Goal: Task Accomplishment & Management: Complete application form

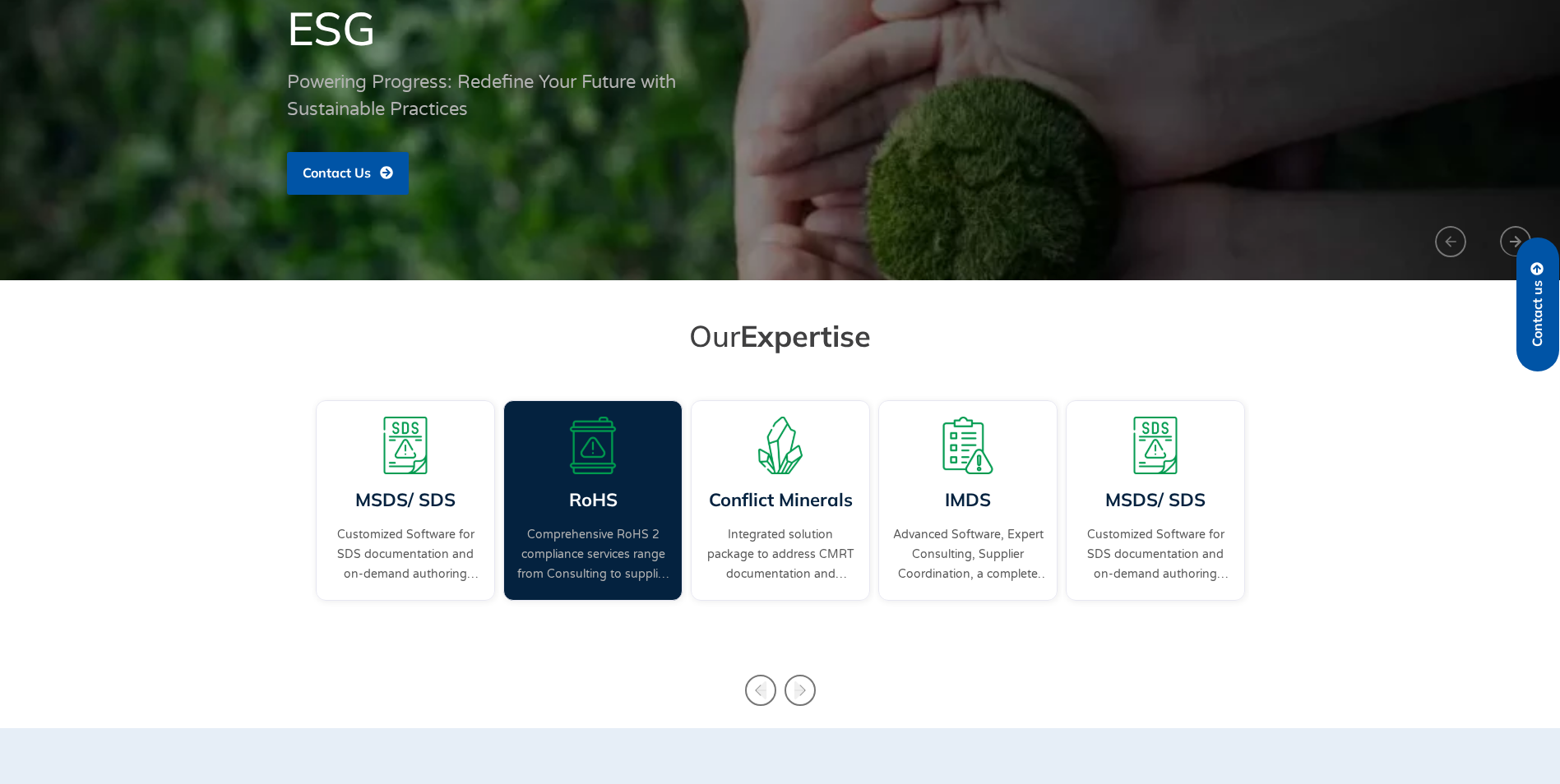
scroll to position [247, 0]
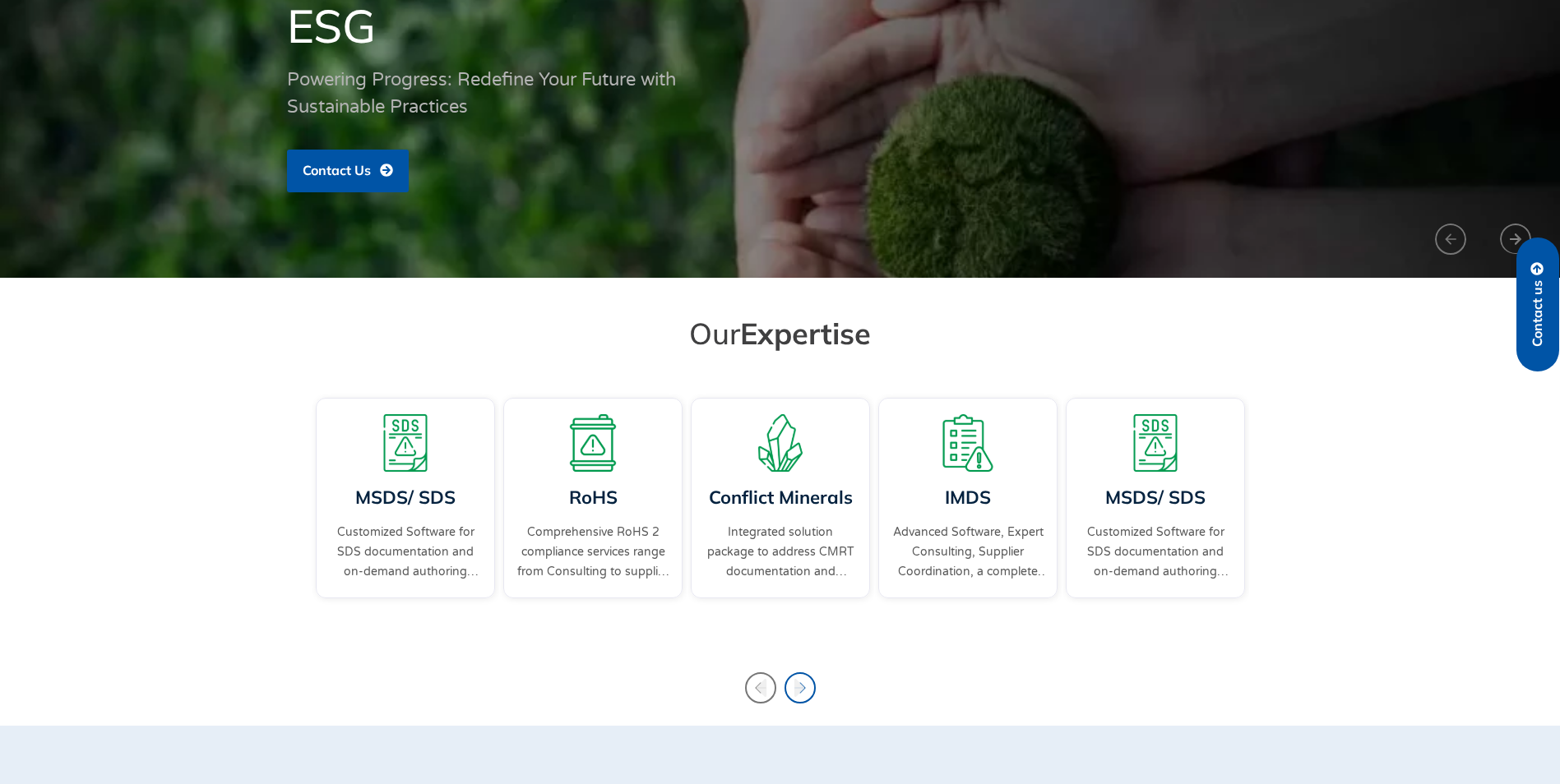
click at [799, 686] on icon "Next slide" at bounding box center [798, 688] width 11 height 18
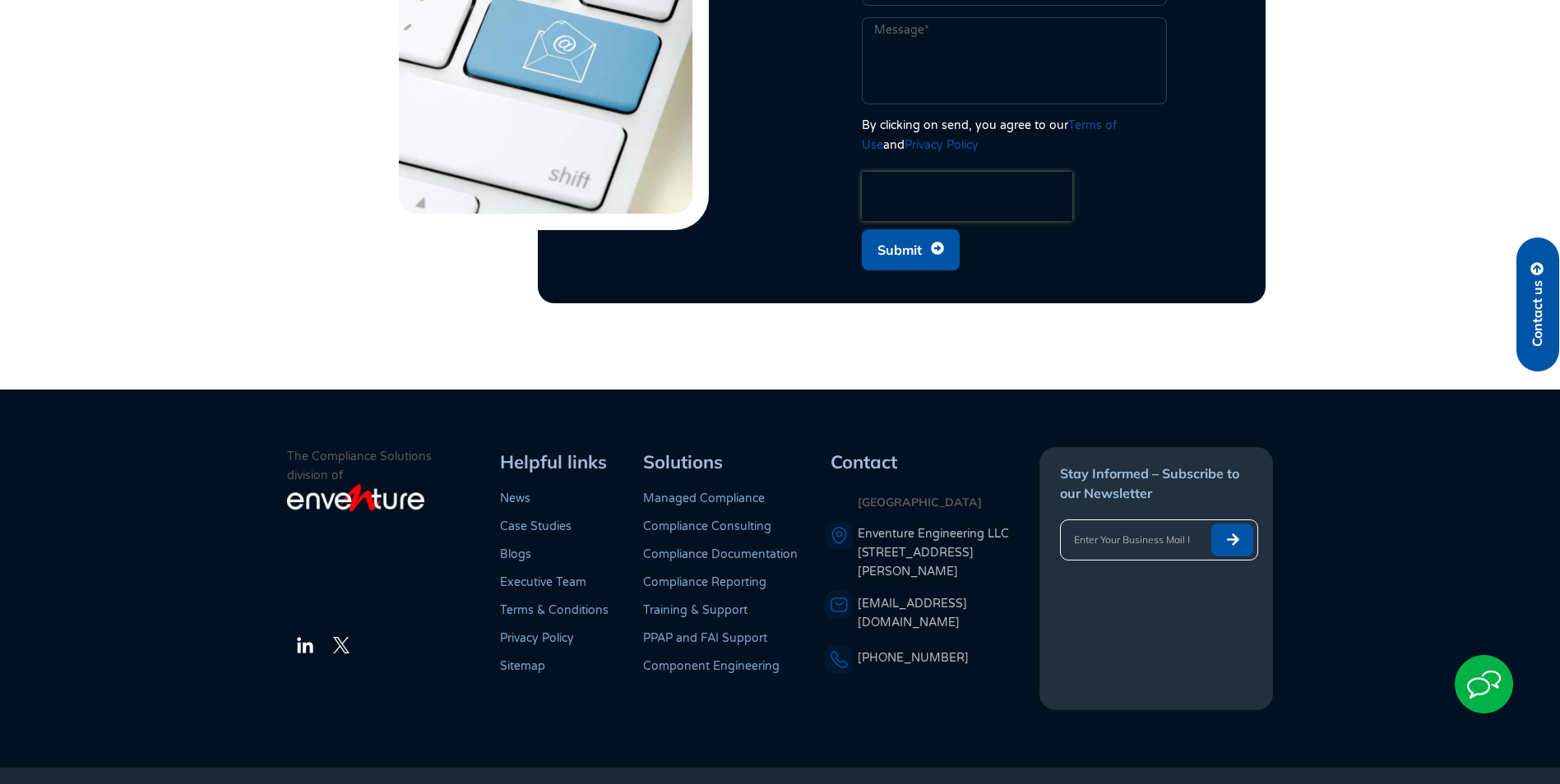
scroll to position [4635, 0]
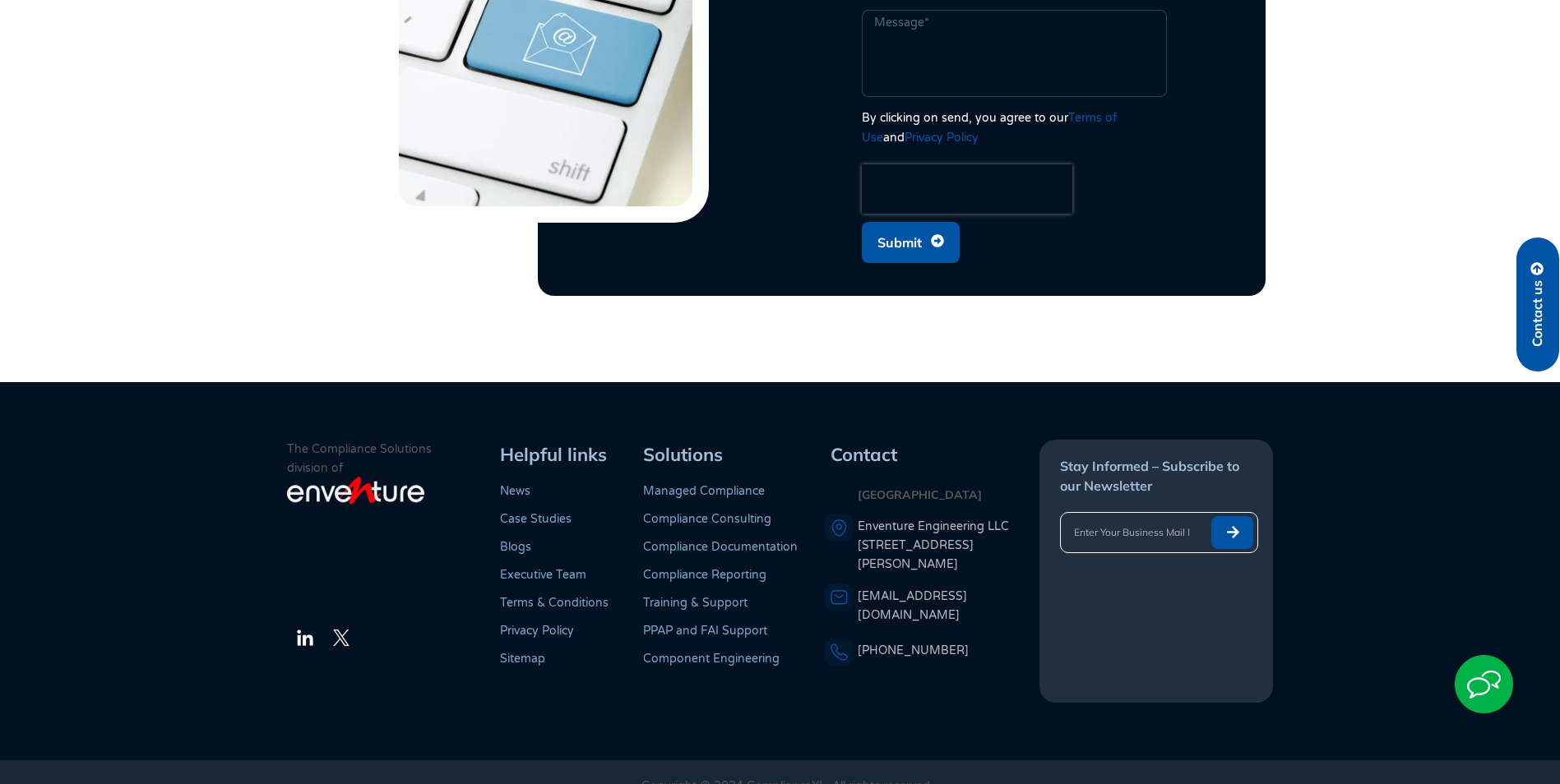
click at [686, 596] on link "Training & Support" at bounding box center [695, 603] width 104 height 14
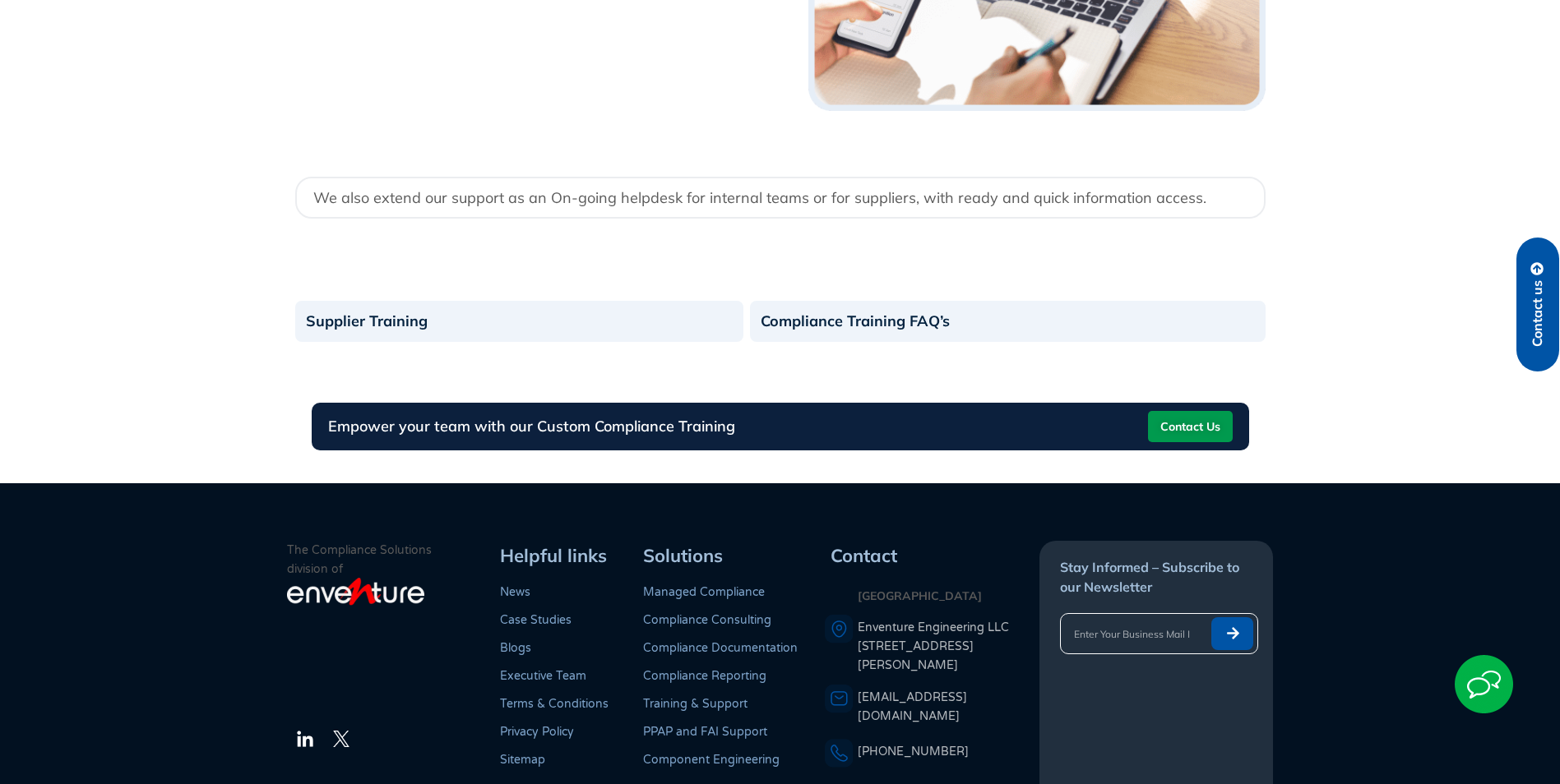
scroll to position [2137, 0]
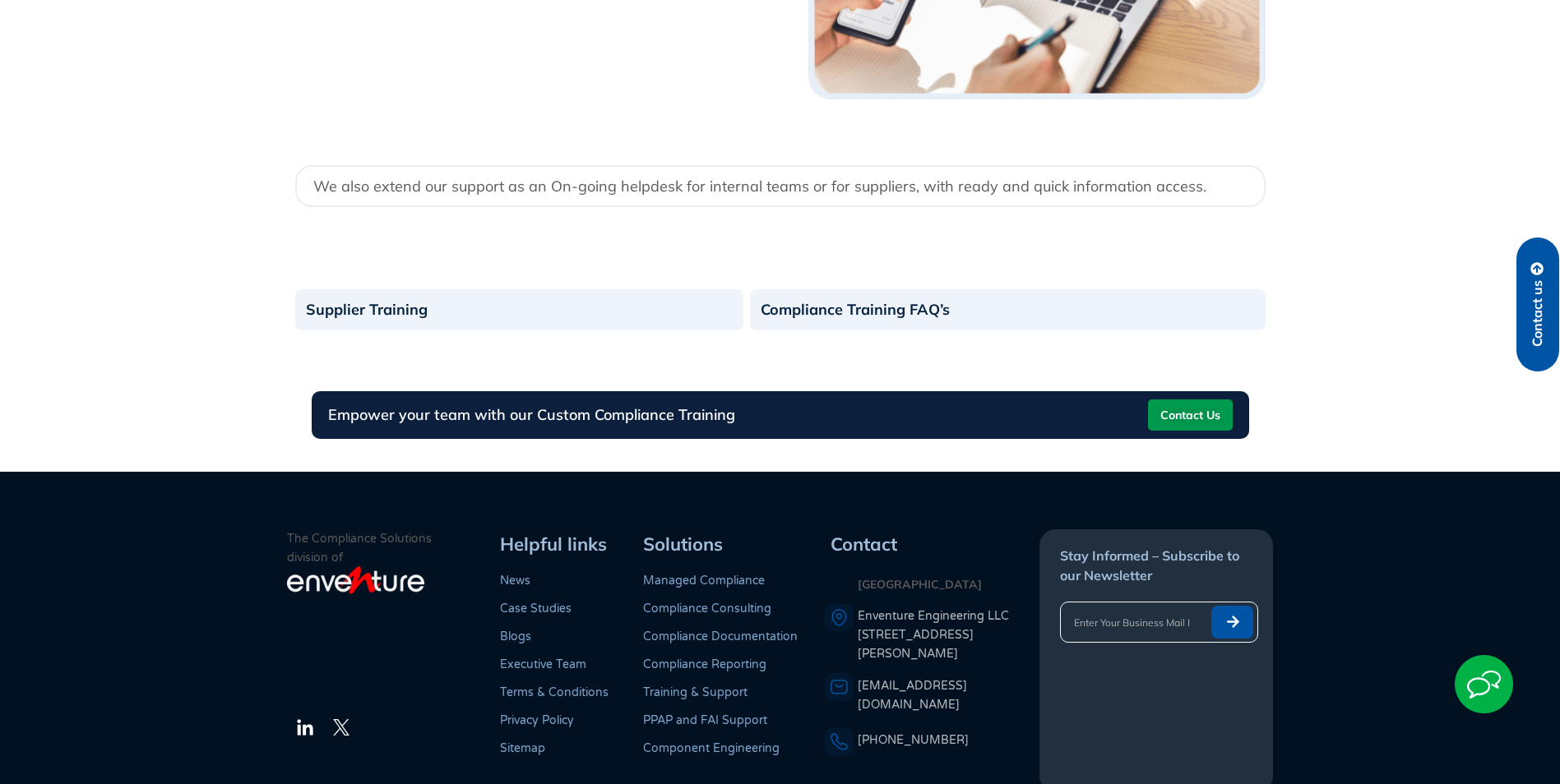
drag, startPoint x: 391, startPoint y: 320, endPoint x: 472, endPoint y: 78, distance: 255.2
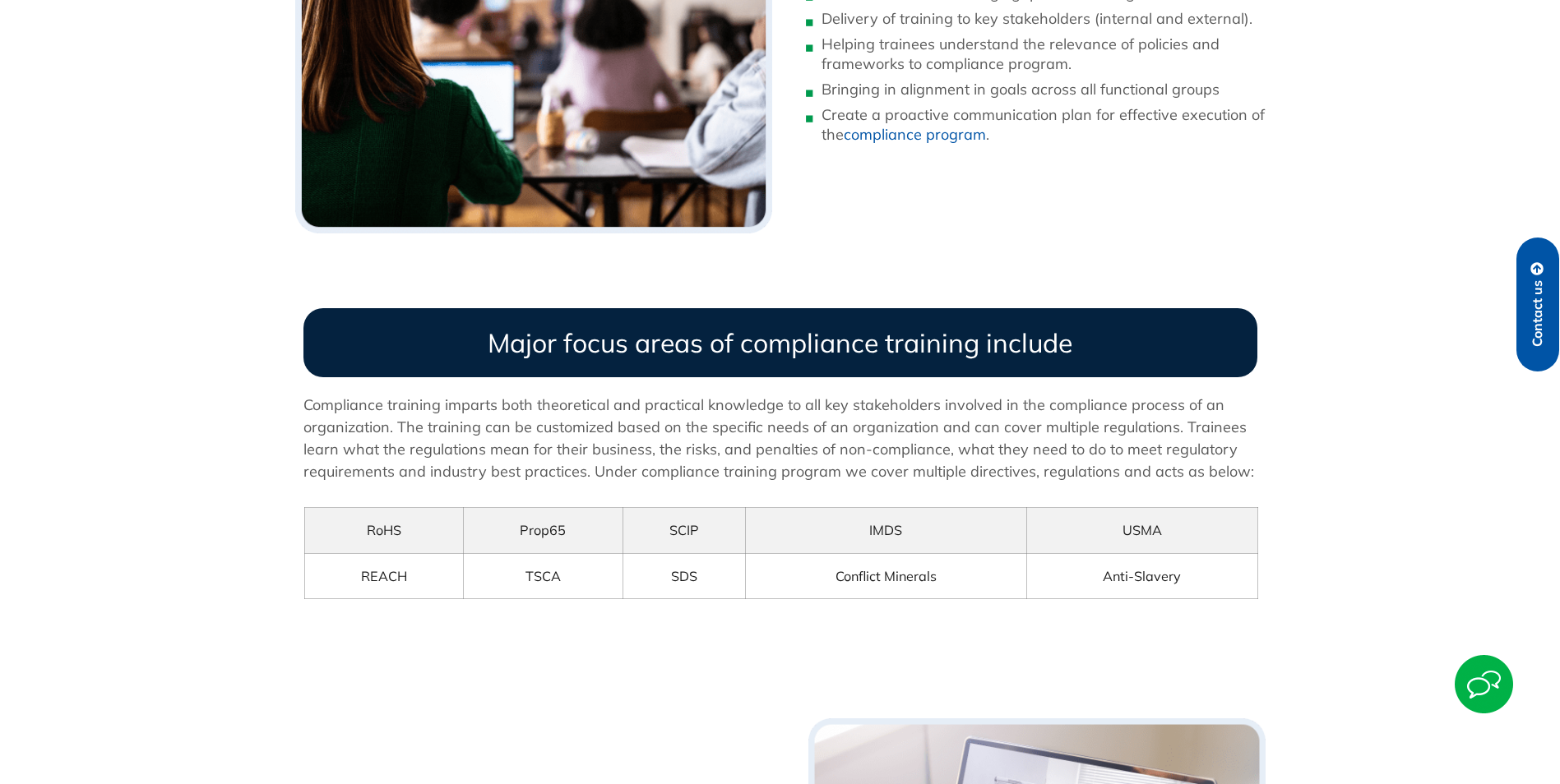
scroll to position [1151, 0]
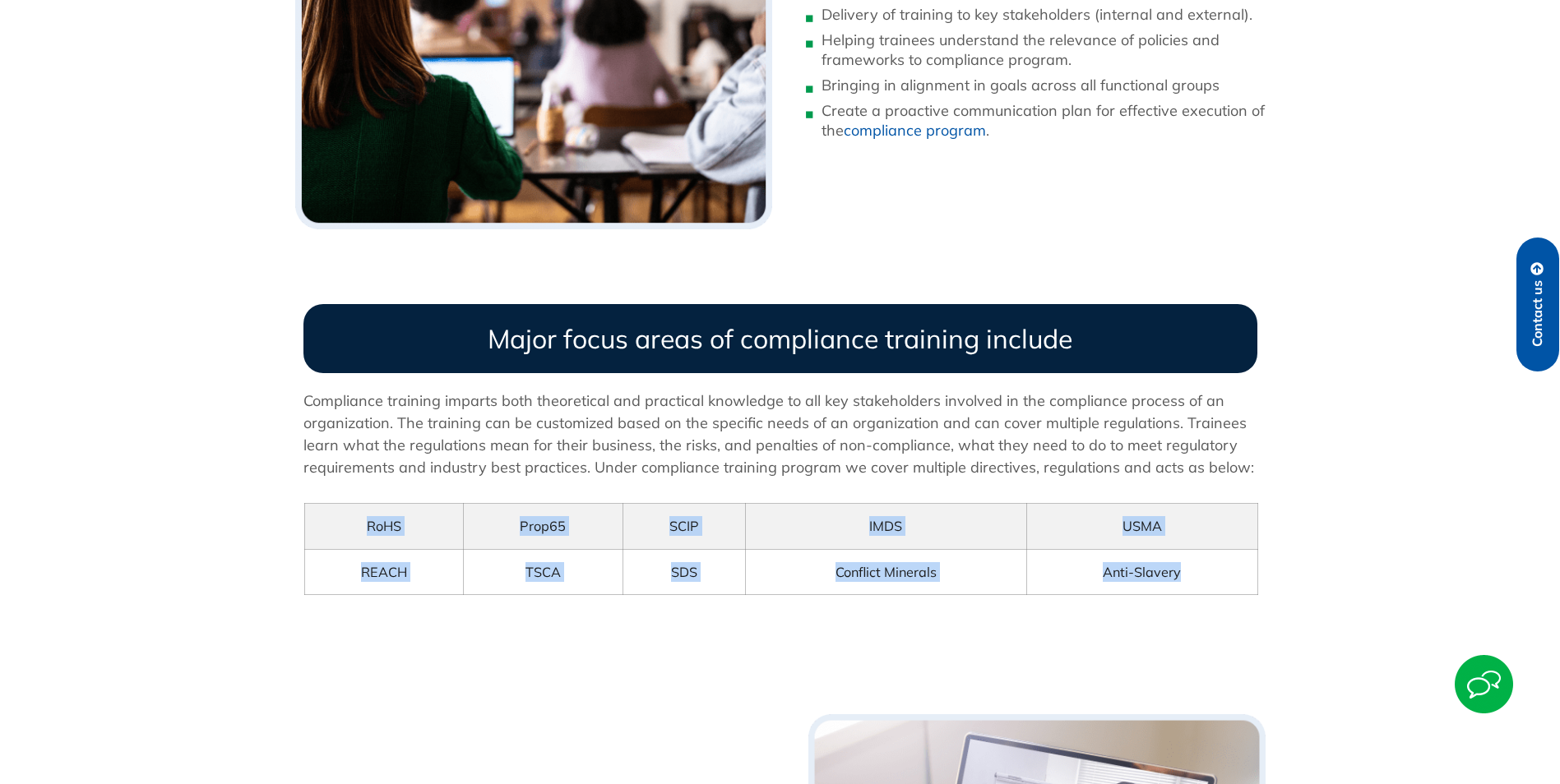
drag, startPoint x: 1211, startPoint y: 568, endPoint x: 347, endPoint y: 515, distance: 865.6
click at [347, 515] on tbody "RoHS Prop65 SCIP IMDS USMA REACH TSCA SDS Conflict Minerals Anti-Slavery" at bounding box center [780, 550] width 953 height 92
copy tbody "RoHS Prop65 SCIP IMDS USMA REACH TSCA SDS Conflict Minerals Anti-Slavery"
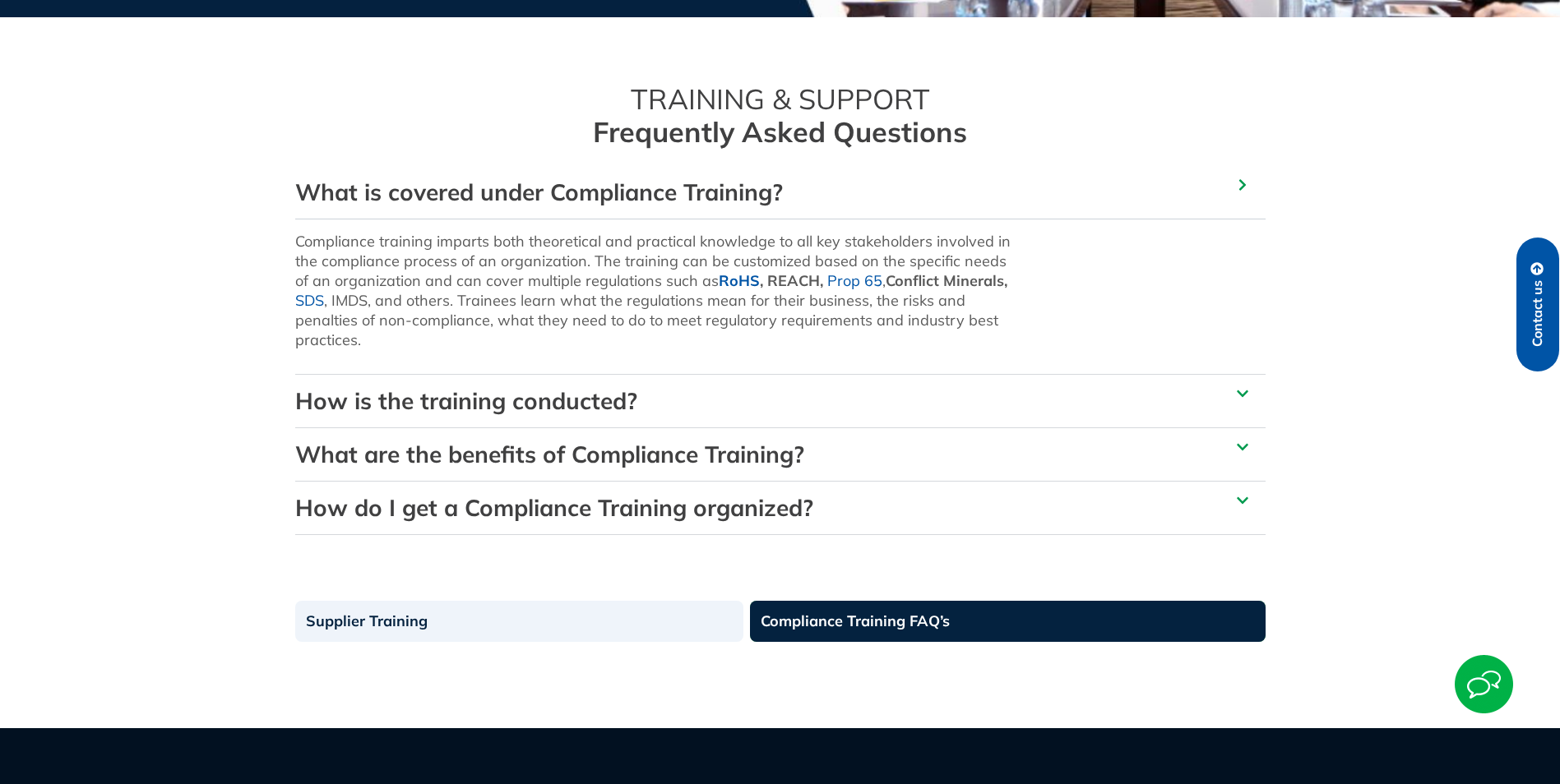
scroll to position [411, 0]
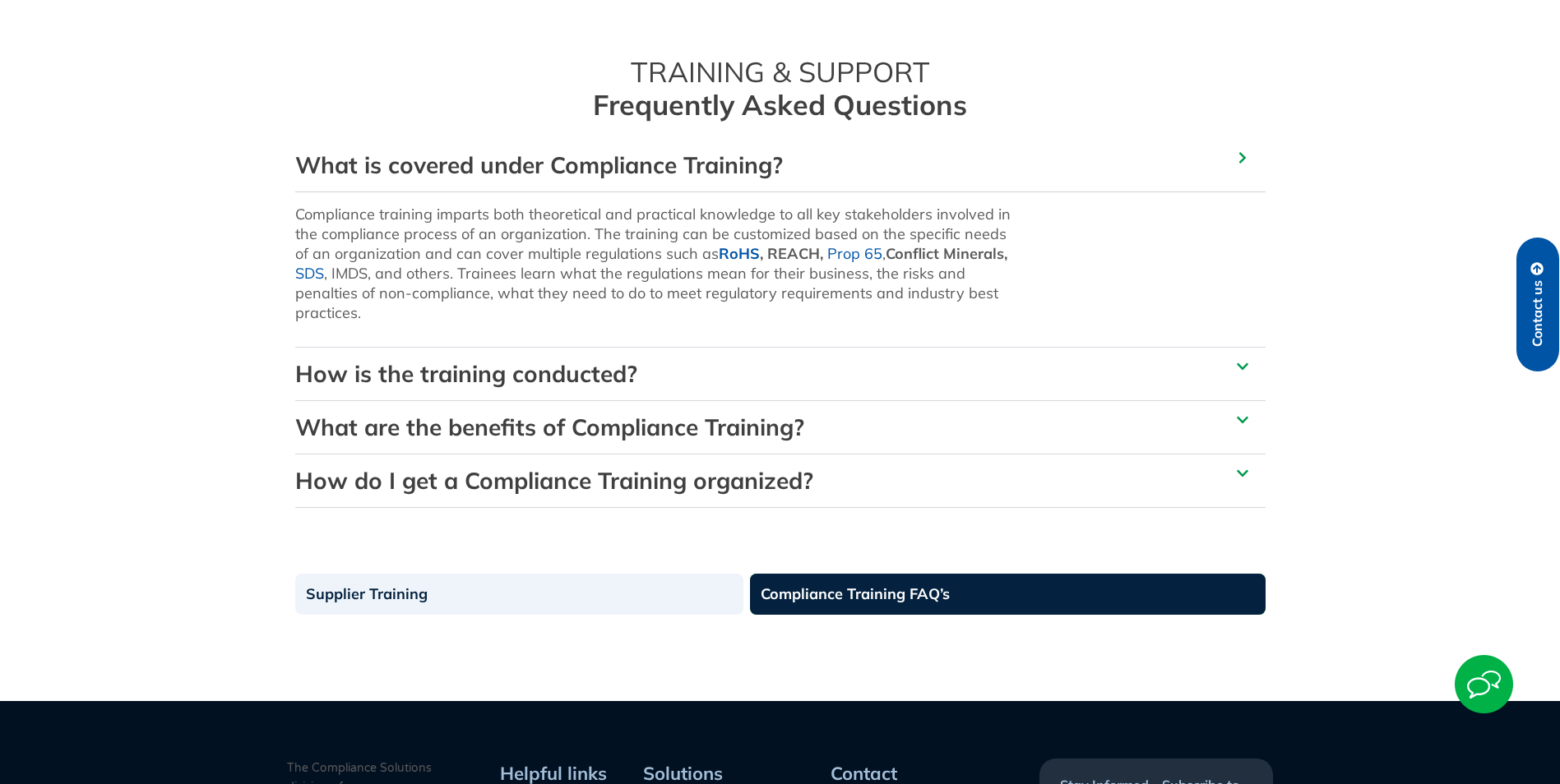
click at [1240, 357] on div "How is the training conducted?" at bounding box center [780, 374] width 970 height 53
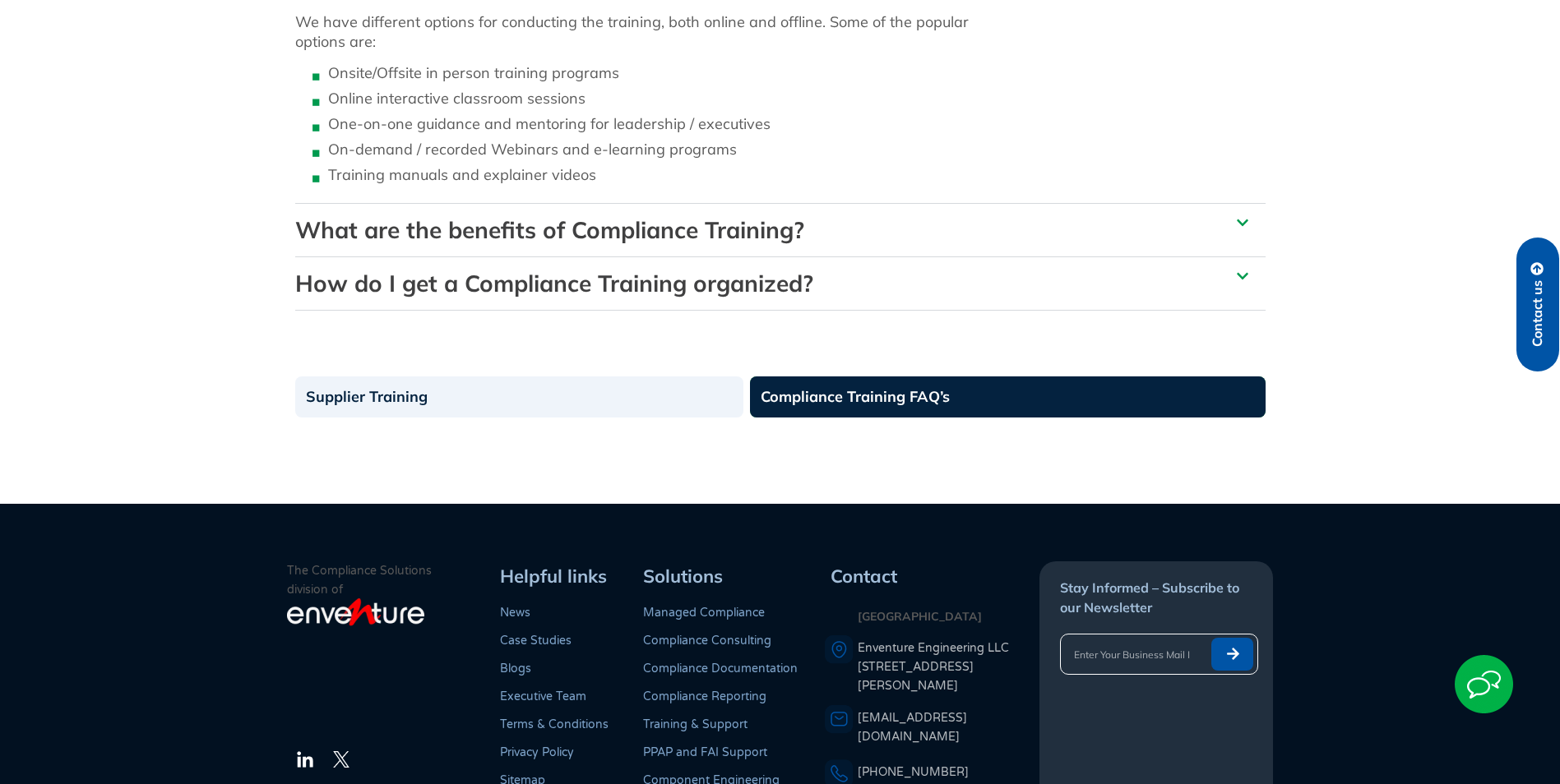
scroll to position [657, 0]
click at [1251, 223] on div "What are the benefits of Compliance Training?" at bounding box center [780, 229] width 970 height 53
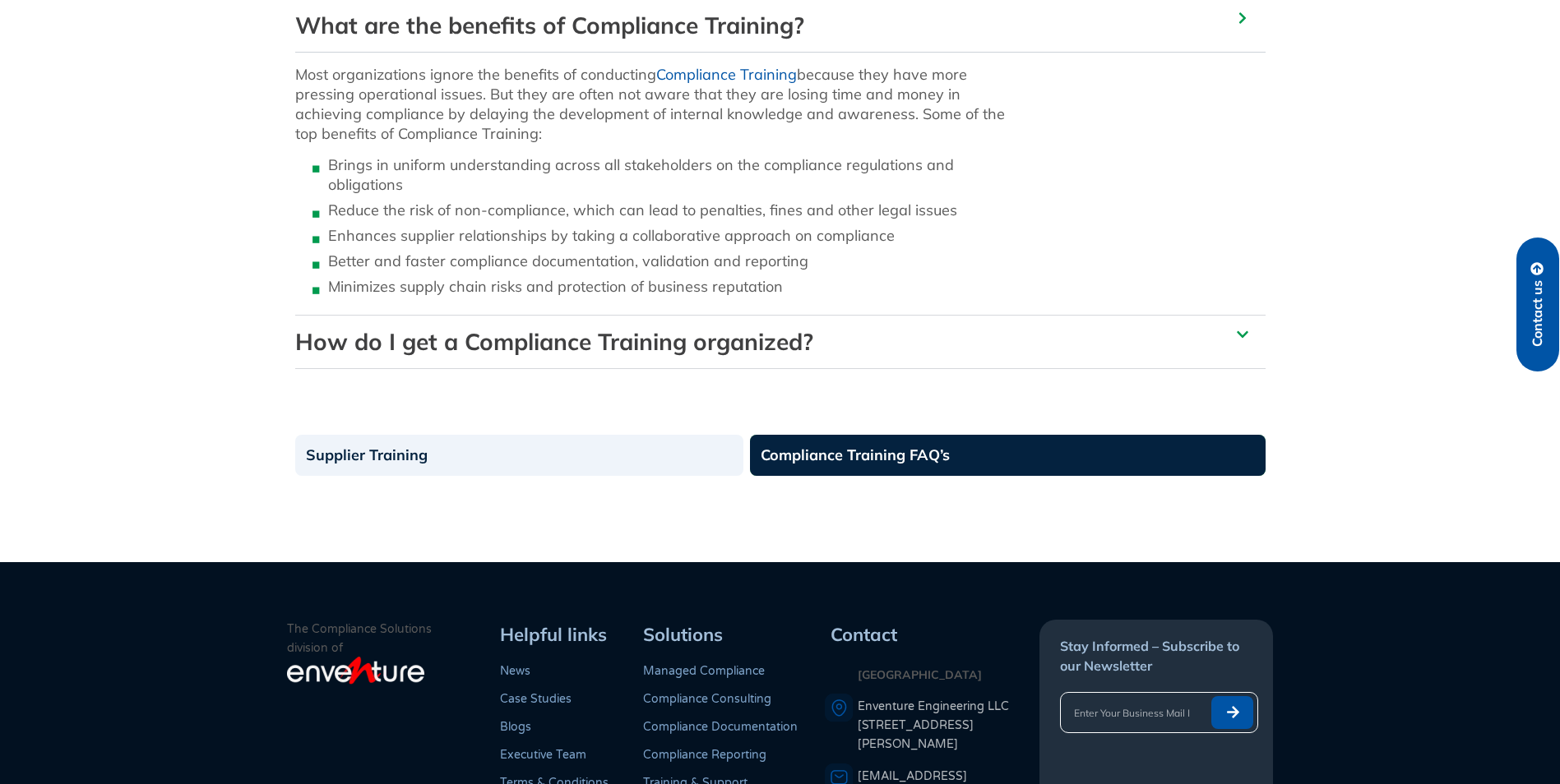
scroll to position [656, 0]
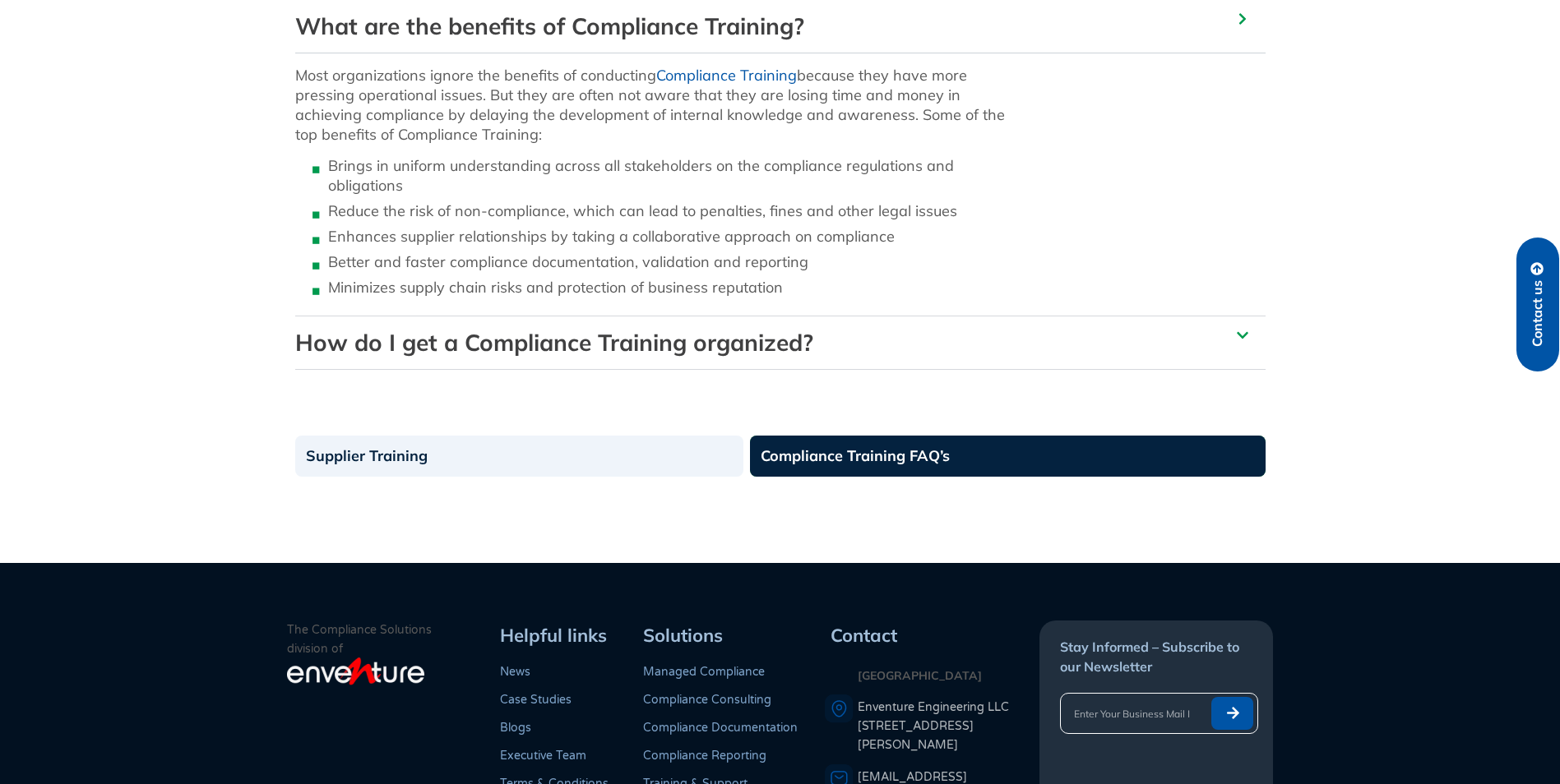
click at [1240, 337] on icon at bounding box center [1242, 335] width 12 height 6
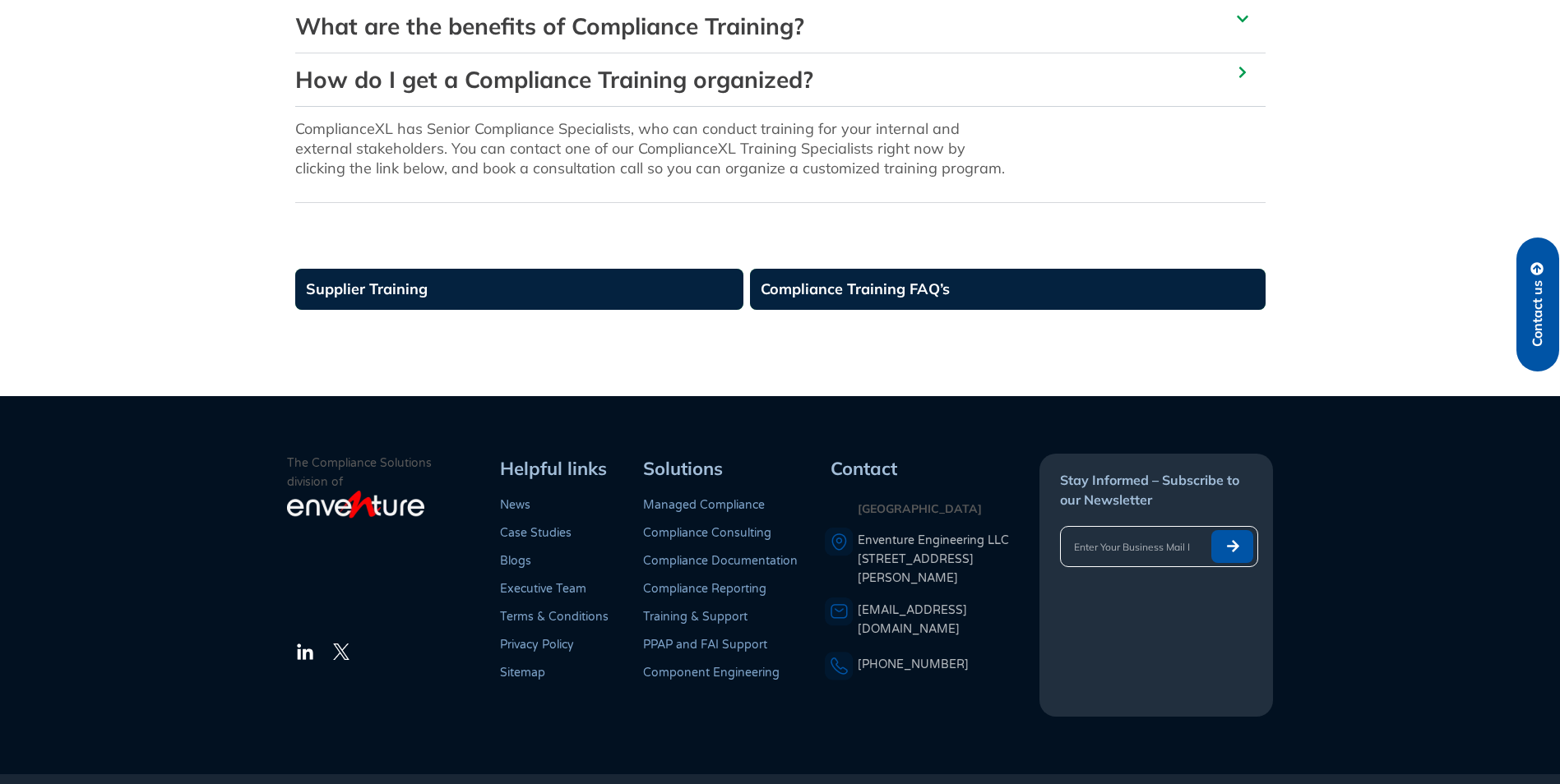
click at [516, 291] on link "Supplier Training" at bounding box center [519, 289] width 448 height 41
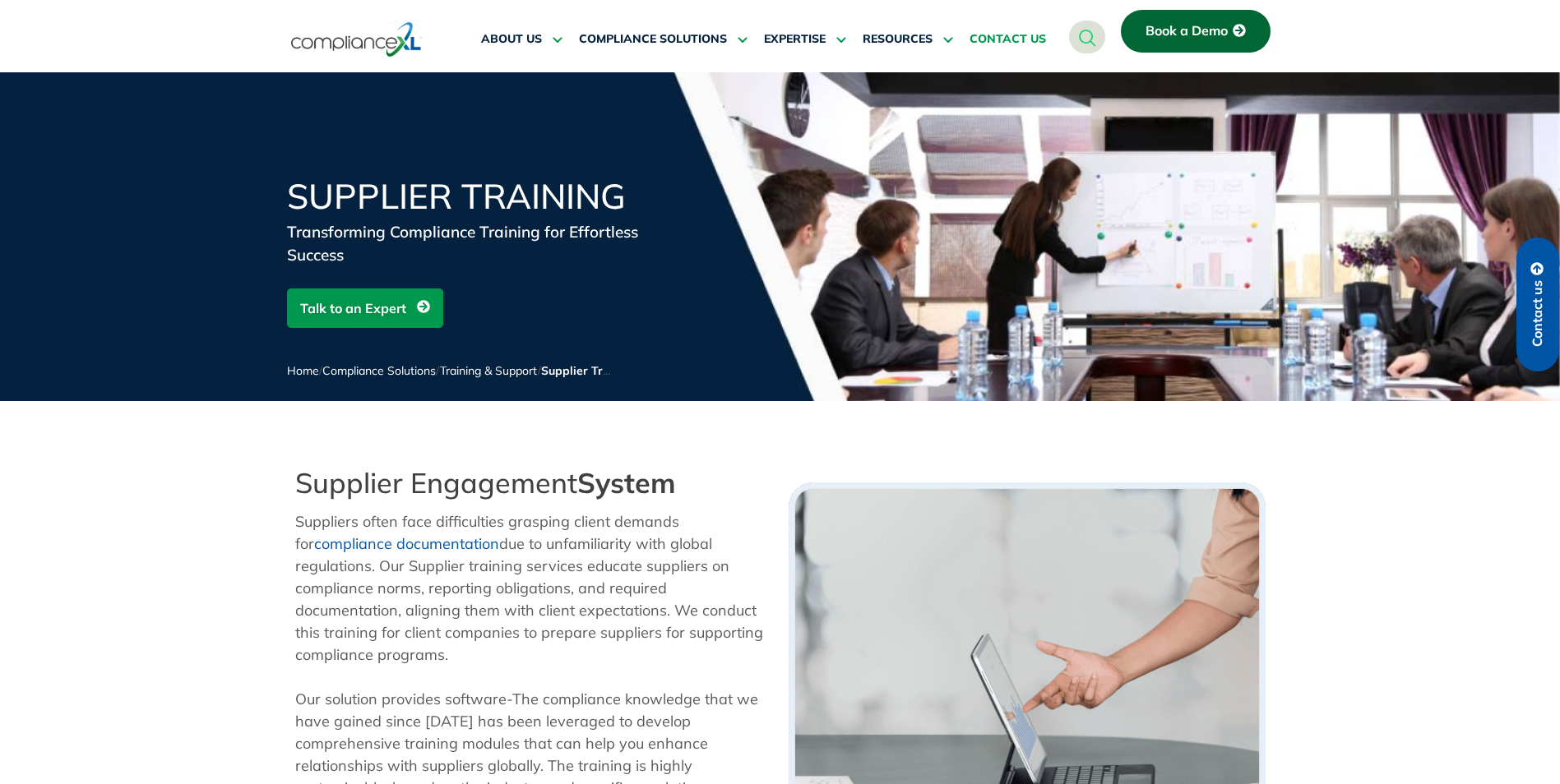
click at [1009, 32] on span "CONTACT US" at bounding box center [1007, 40] width 76 height 14
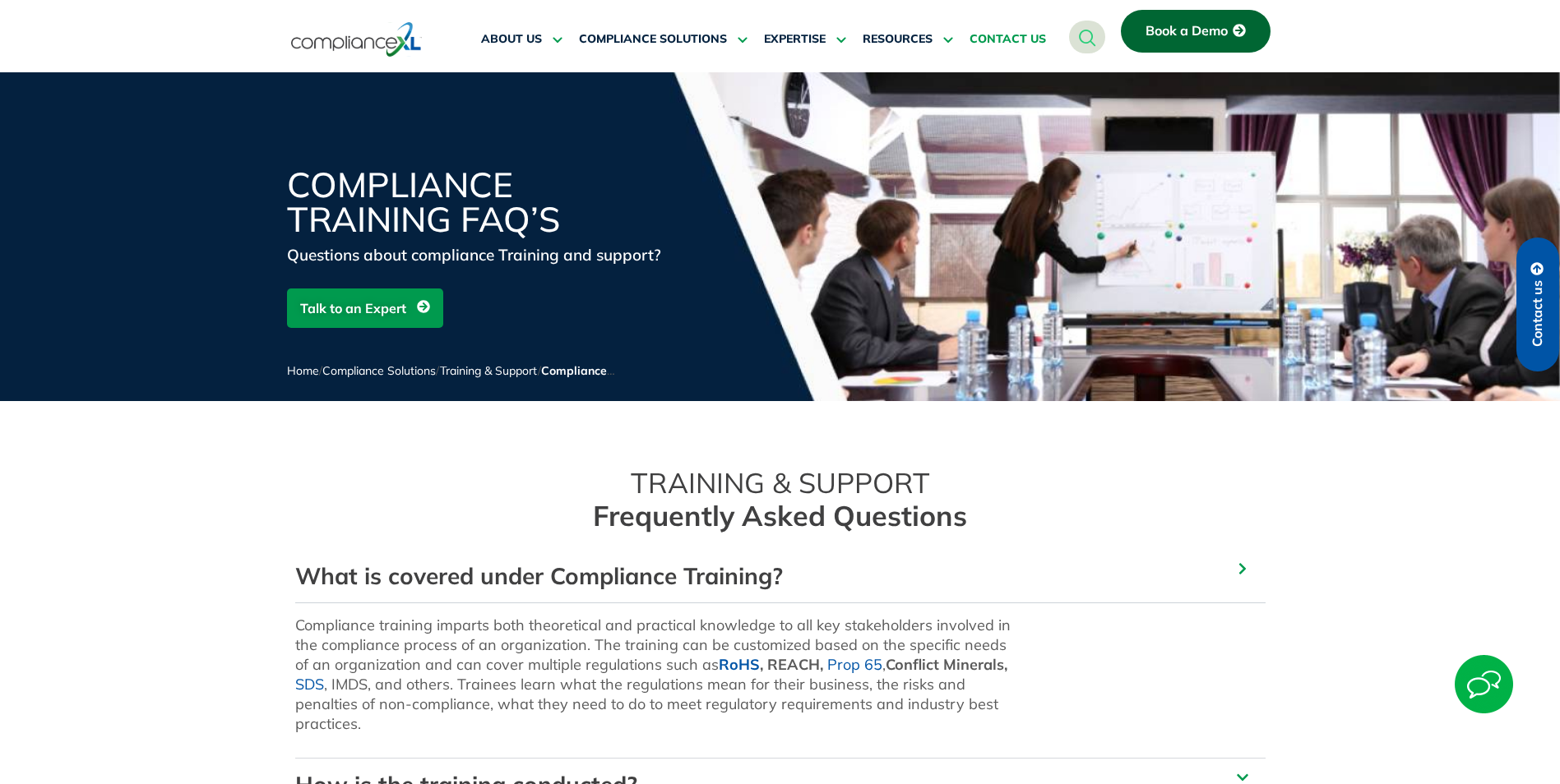
click at [1027, 43] on span "CONTACT US" at bounding box center [1007, 40] width 76 height 14
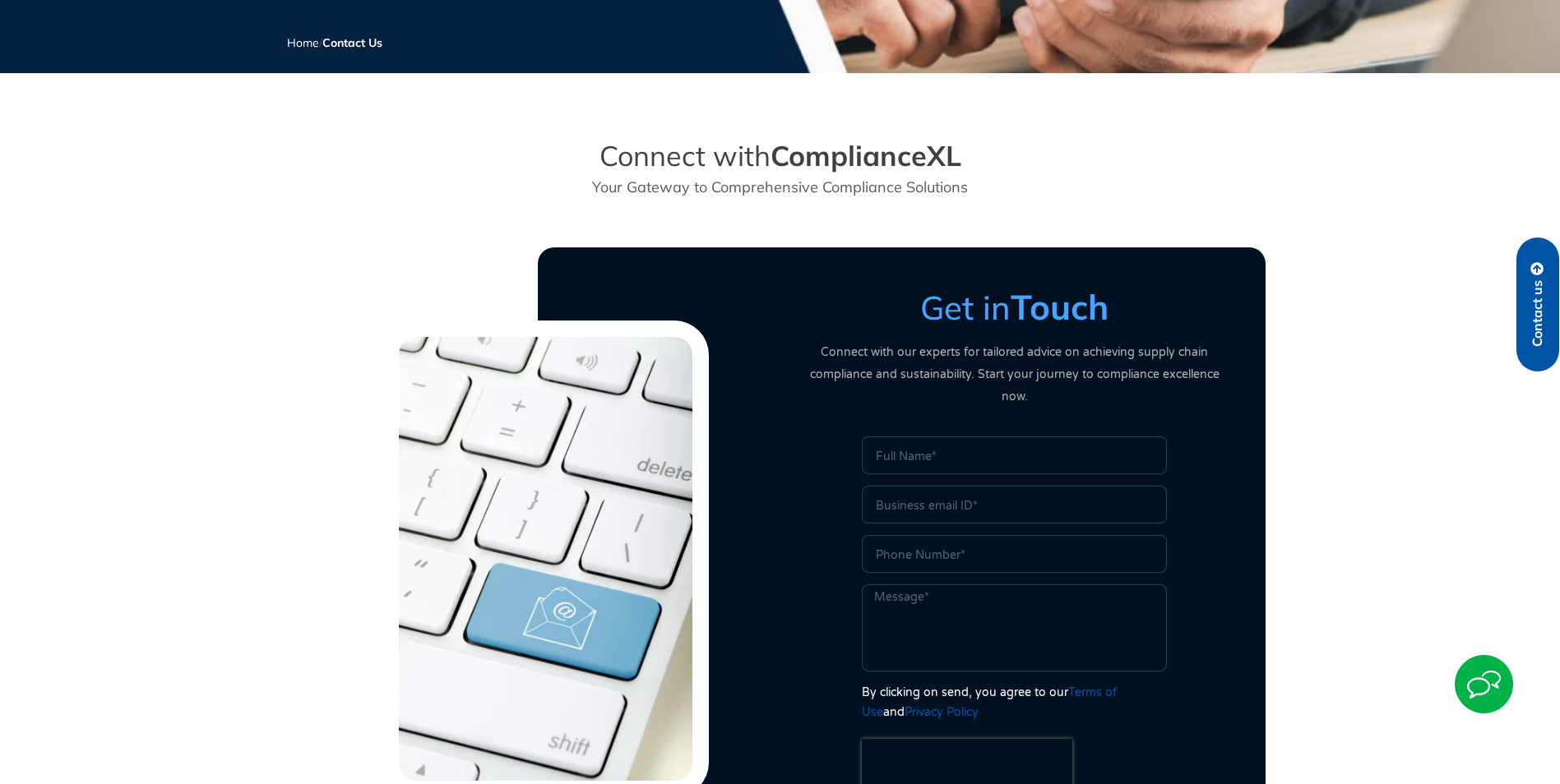
scroll to position [329, 0]
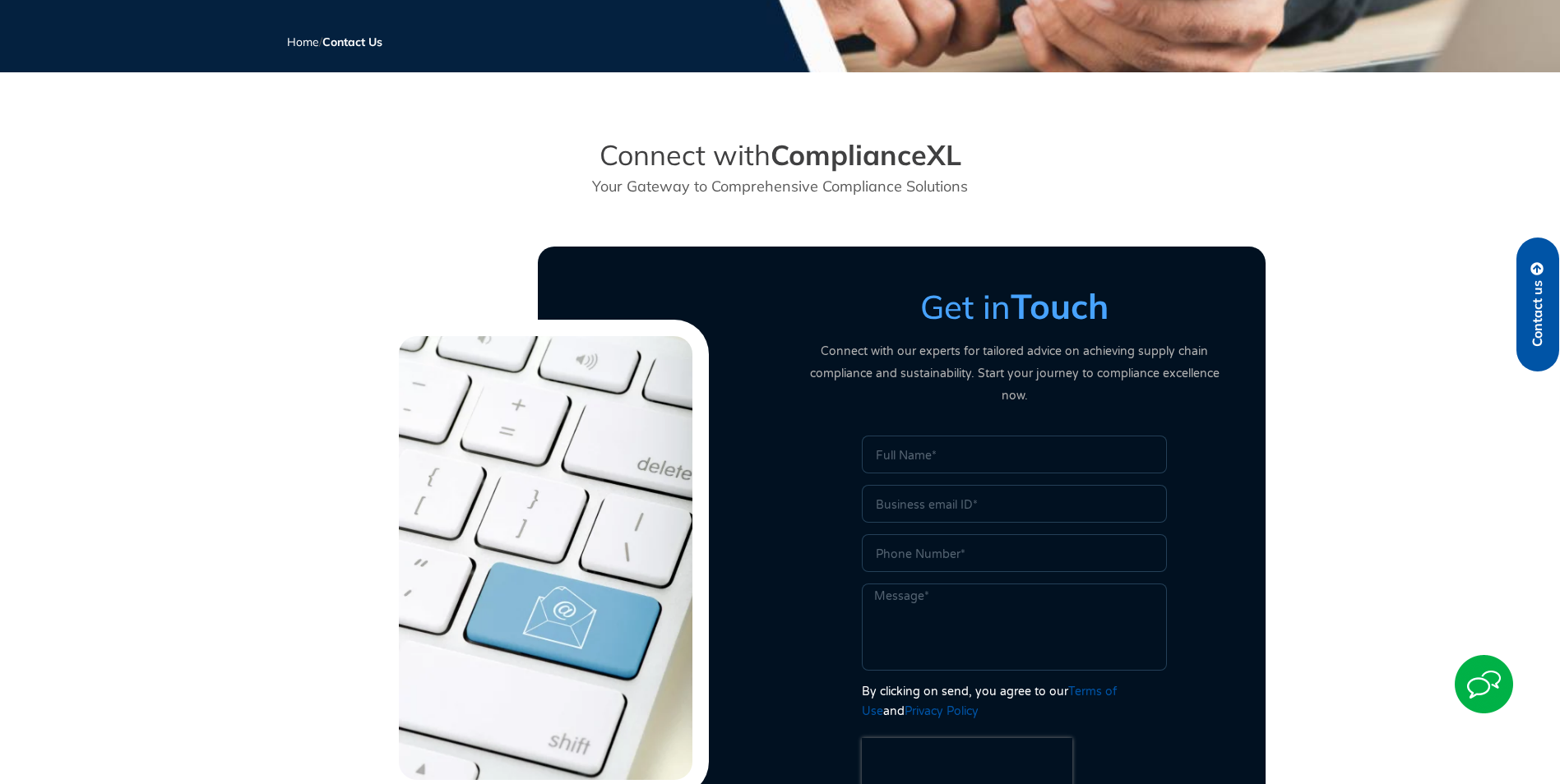
click at [983, 448] on input "Name" at bounding box center [1014, 454] width 305 height 38
type input "Colbey Hoyt"
type input "colbey@commandelectronics.com"
type input "2694381094"
click at [996, 584] on textarea "Message" at bounding box center [1014, 627] width 305 height 87
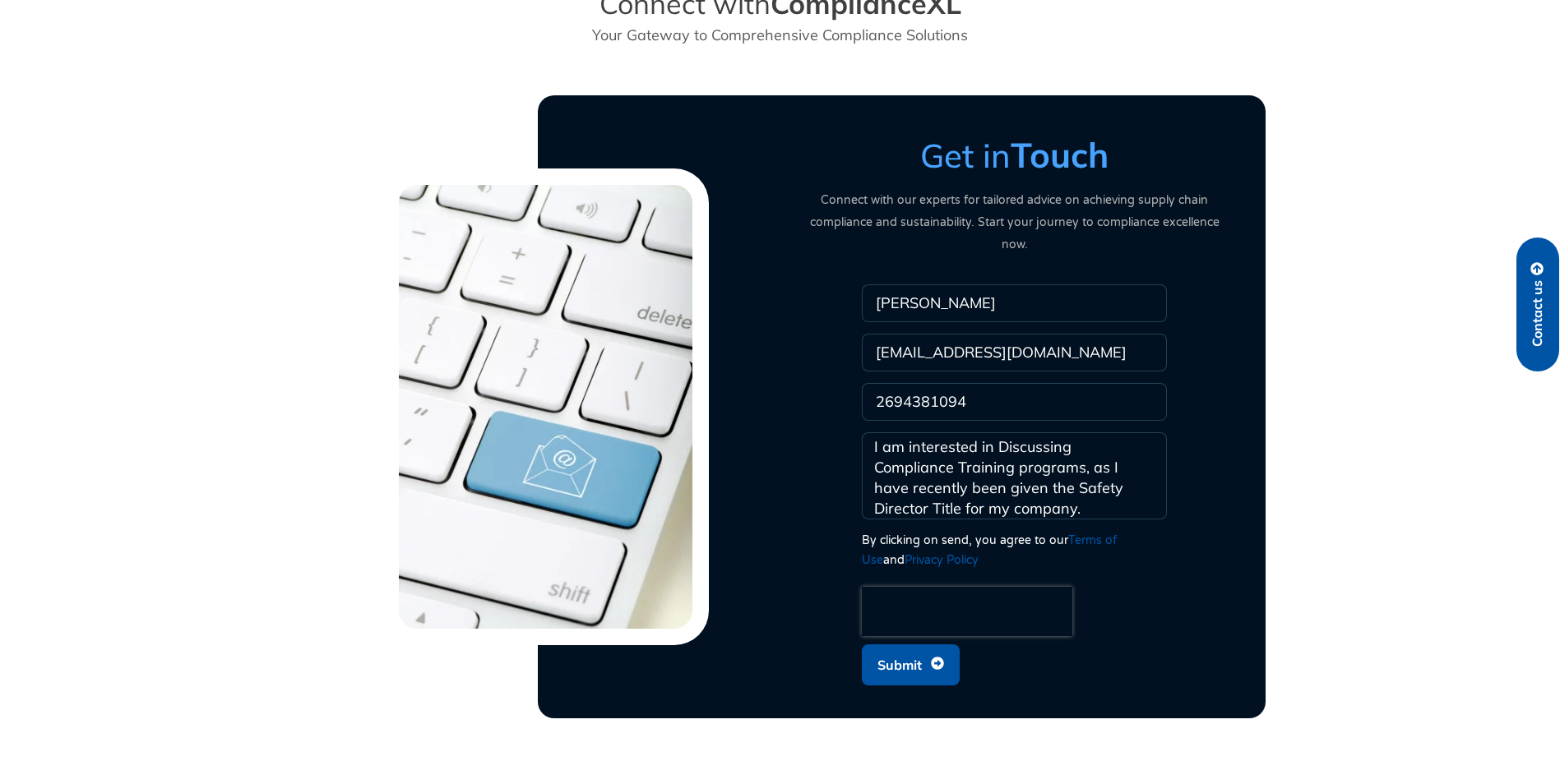
scroll to position [493, 0]
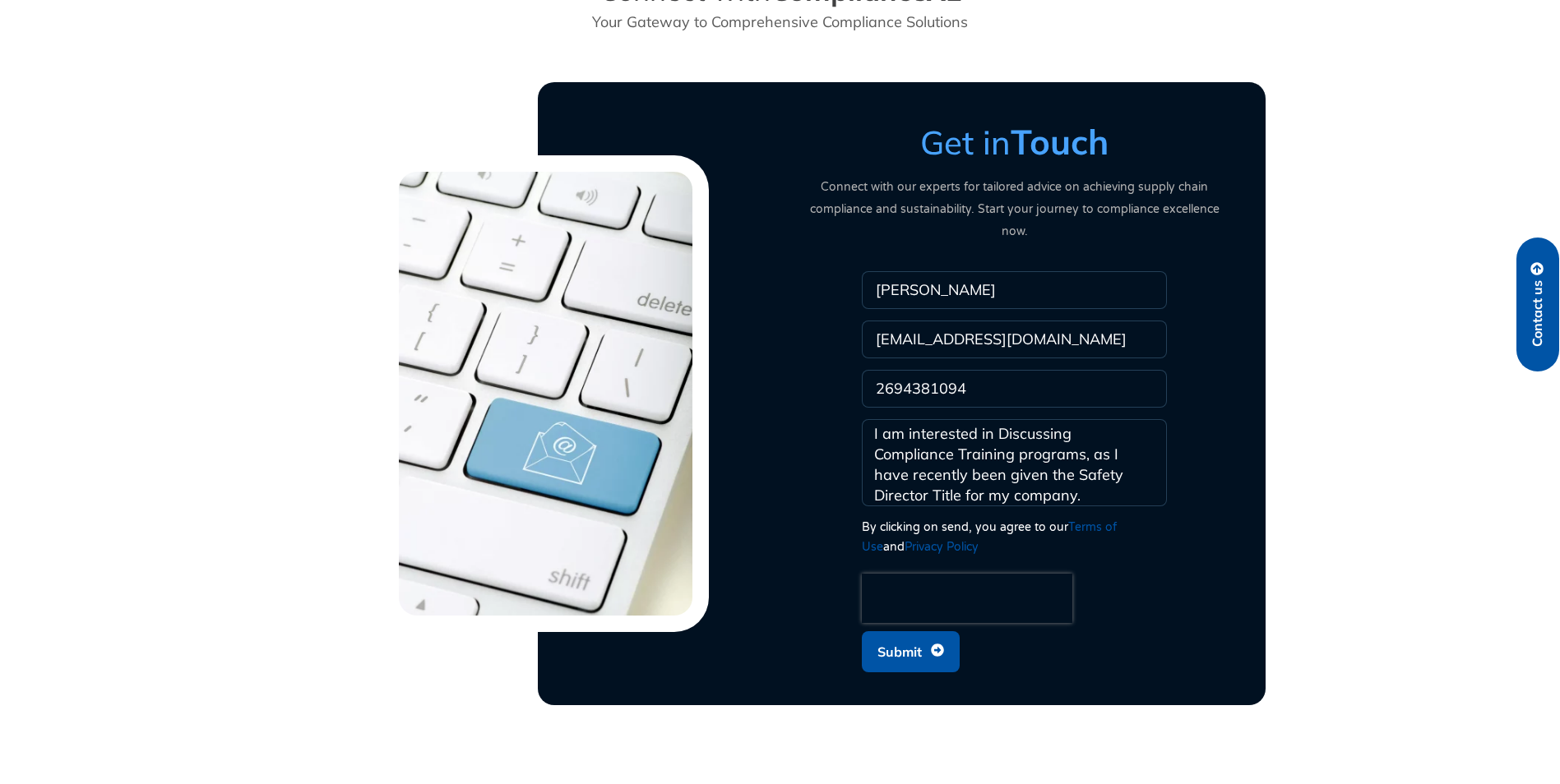
type textarea "I am interested in Discussing Compliance Training programs, as I have recently …"
click at [930, 637] on span "Submit" at bounding box center [911, 652] width 66 height 31
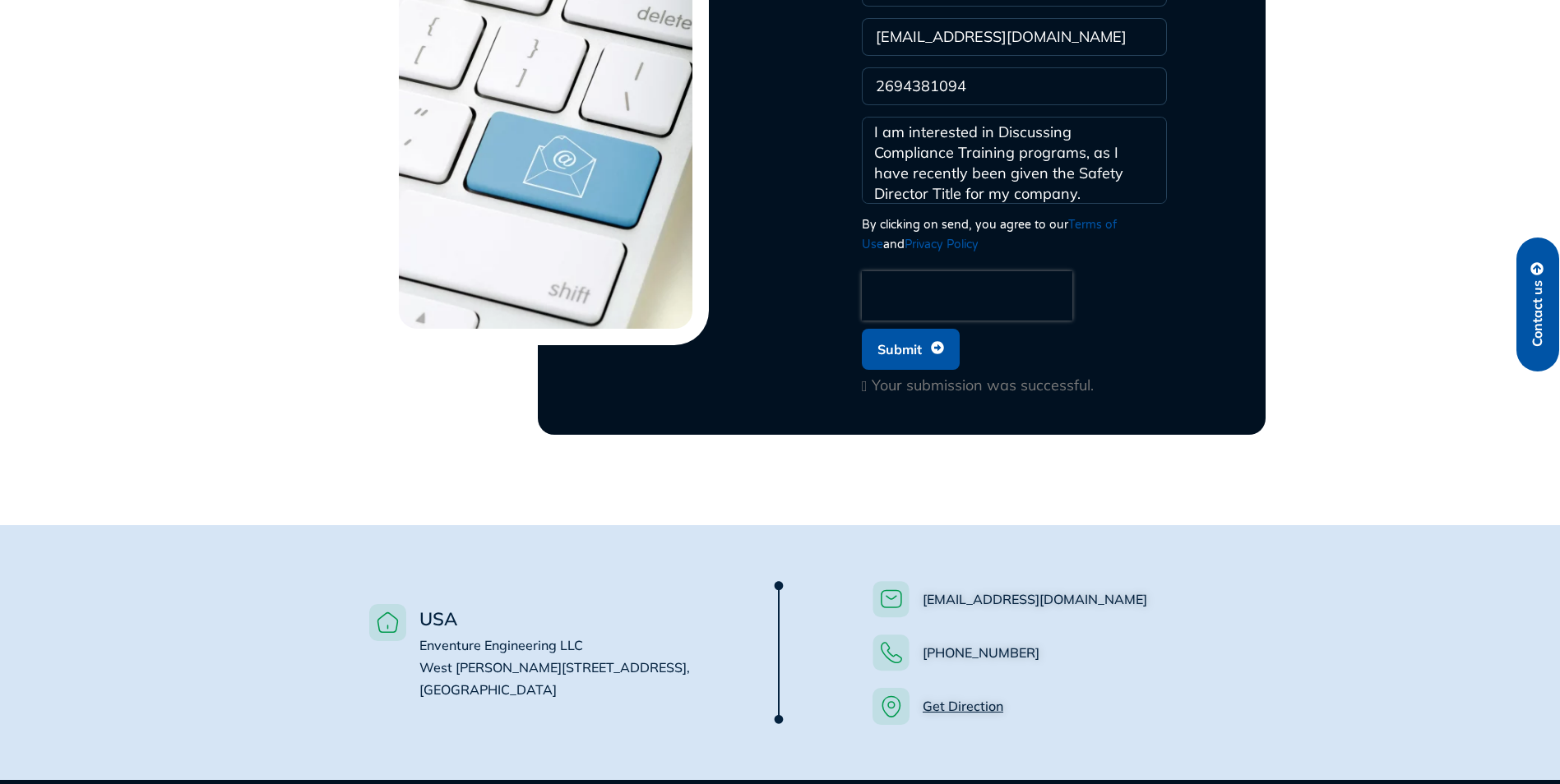
scroll to position [1199, 0]
